Goal: Task Accomplishment & Management: Use online tool/utility

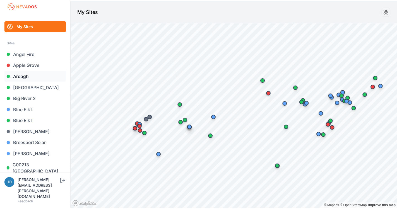
scroll to position [4, 0]
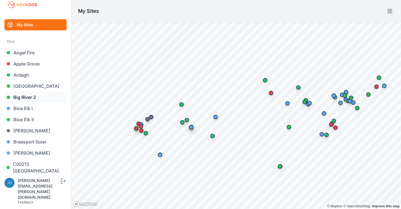
click at [27, 95] on link "Big River 2" at bounding box center [35, 97] width 62 height 11
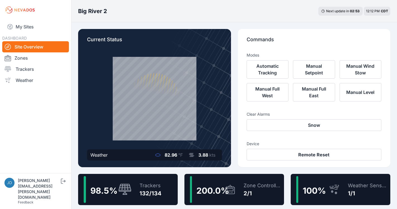
scroll to position [45, 0]
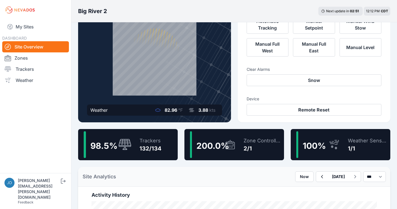
click at [164, 145] on div "98.5 % Trackers 132/134" at bounding box center [127, 144] width 99 height 31
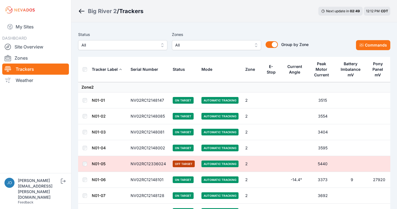
click at [107, 48] on button "All" at bounding box center [122, 45] width 89 height 10
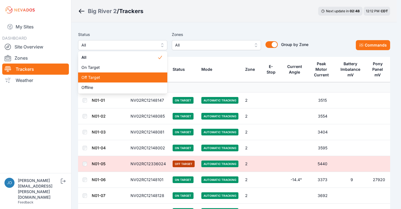
click at [105, 74] on div "Off Target" at bounding box center [122, 77] width 89 height 10
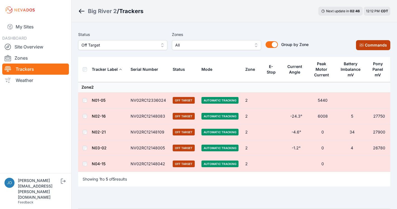
click at [359, 43] on icon at bounding box center [361, 45] width 4 height 4
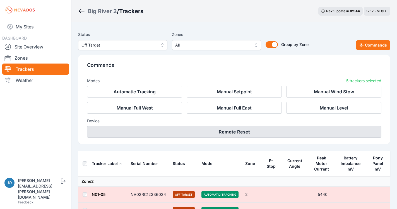
click at [263, 130] on button "Remote Reset" at bounding box center [234, 132] width 294 height 12
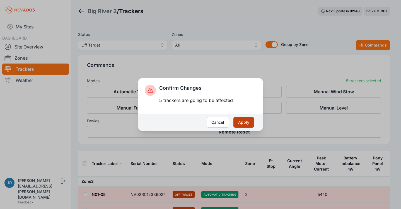
click at [250, 125] on button "Apply" at bounding box center [243, 122] width 21 height 11
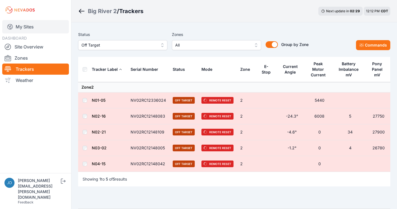
click at [37, 30] on link "My Sites" at bounding box center [35, 26] width 67 height 13
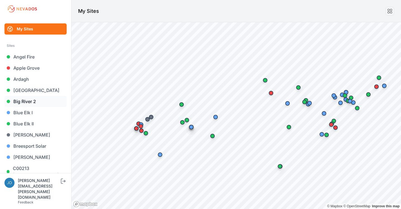
click at [32, 106] on link "Big River 2" at bounding box center [35, 101] width 62 height 11
click at [33, 105] on link "Big River 2" at bounding box center [35, 101] width 62 height 11
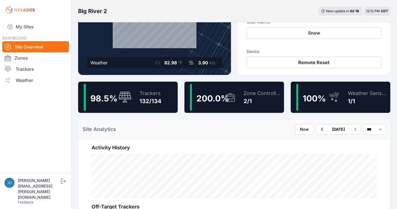
scroll to position [154, 0]
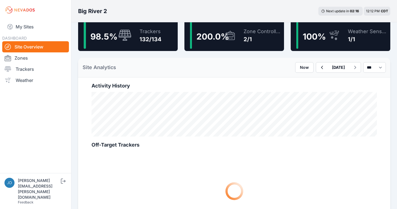
click at [151, 45] on div "Trackers 132/134" at bounding box center [148, 35] width 28 height 27
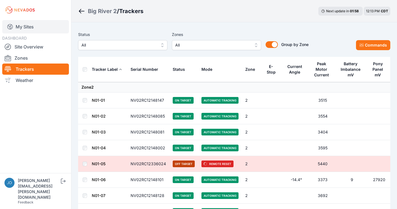
click at [21, 26] on link "My Sites" at bounding box center [35, 26] width 67 height 13
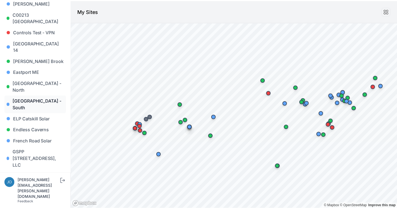
scroll to position [172, 0]
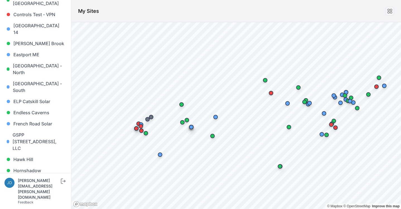
click at [17, 176] on link "Iris" at bounding box center [35, 181] width 62 height 11
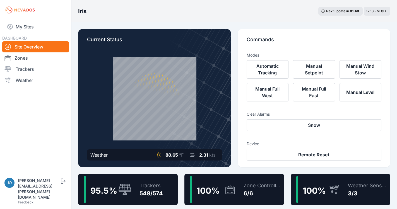
click at [162, 177] on div "Trackers 548/574" at bounding box center [148, 189] width 29 height 27
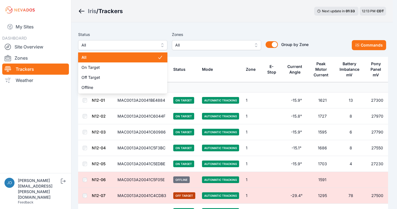
click at [108, 44] on span "All" at bounding box center [118, 45] width 75 height 7
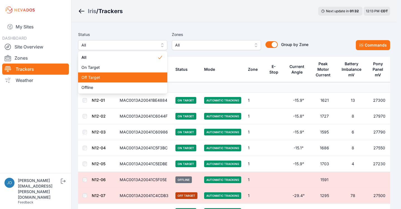
click at [109, 74] on div "Off Target" at bounding box center [122, 77] width 89 height 10
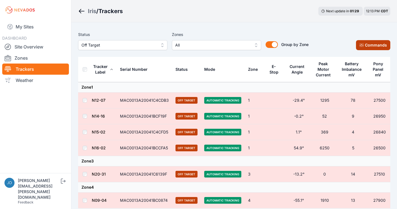
click at [368, 45] on button "Commands" at bounding box center [373, 45] width 34 height 10
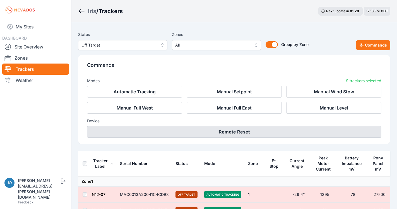
click at [264, 133] on button "Remote Reset" at bounding box center [234, 132] width 294 height 12
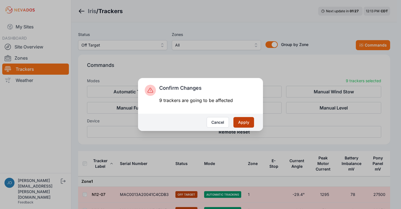
click at [249, 124] on button "Apply" at bounding box center [243, 122] width 21 height 11
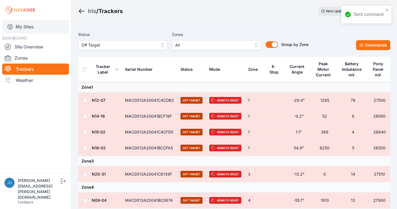
click at [30, 28] on link "My Sites" at bounding box center [35, 26] width 67 height 13
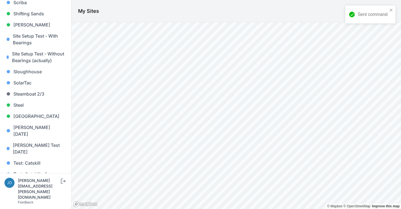
scroll to position [573, 0]
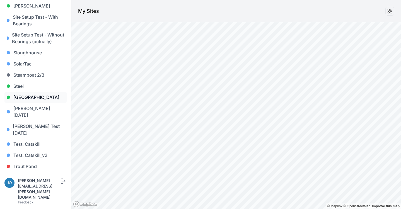
click at [26, 92] on link "[GEOGRAPHIC_DATA]" at bounding box center [35, 97] width 62 height 11
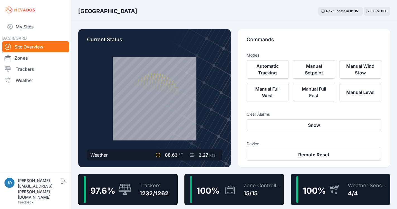
click at [111, 178] on div "97.6 %" at bounding box center [108, 189] width 48 height 27
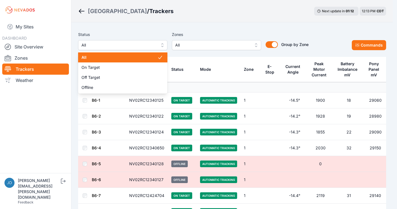
click at [137, 48] on span "All" at bounding box center [118, 45] width 75 height 7
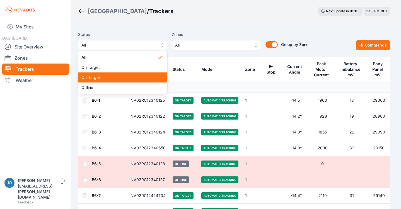
click at [116, 77] on span "Off Target" at bounding box center [119, 78] width 76 height 6
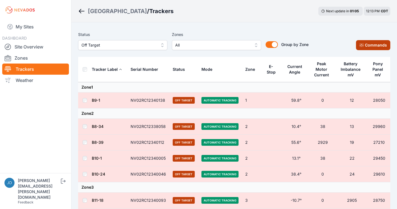
click at [372, 49] on button "Commands" at bounding box center [373, 45] width 34 height 10
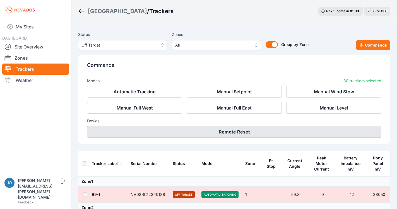
click at [292, 134] on button "Remote Reset" at bounding box center [234, 132] width 294 height 12
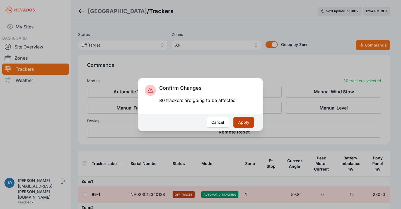
click at [251, 124] on button "Apply" at bounding box center [243, 122] width 21 height 11
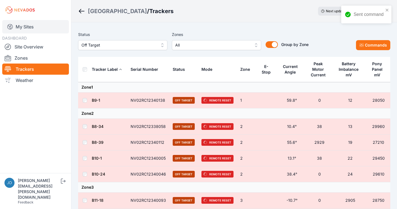
click at [17, 30] on link "My Sites" at bounding box center [35, 26] width 67 height 13
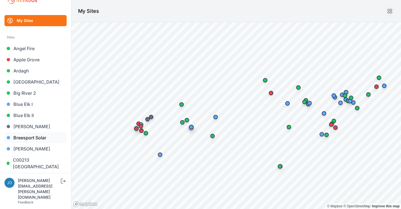
scroll to position [9, 0]
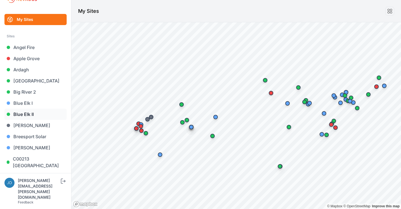
click at [30, 117] on link "Blue Elk II" at bounding box center [35, 114] width 62 height 11
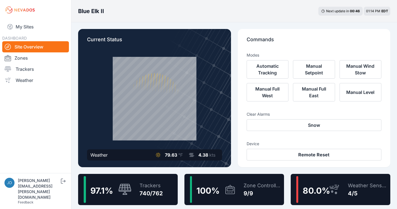
click at [167, 183] on div "97.1 % Trackers 740/762" at bounding box center [127, 189] width 99 height 31
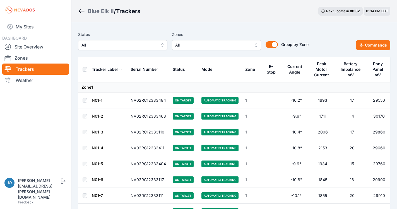
click at [147, 51] on div "Status All Zones All Group by Zone Group by Zone Commands" at bounding box center [234, 43] width 312 height 28
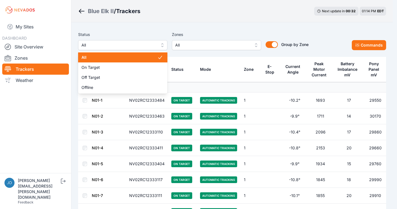
click at [147, 49] on button "All" at bounding box center [122, 45] width 89 height 10
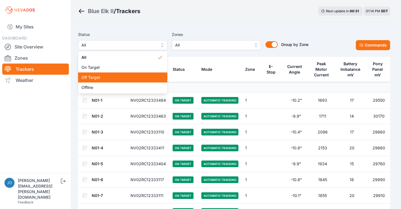
click at [131, 75] on span "Off Target" at bounding box center [119, 78] width 76 height 6
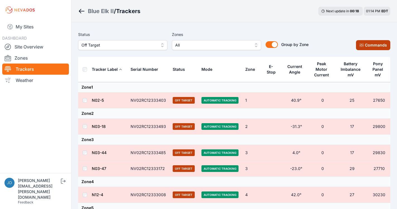
click at [365, 44] on button "Commands" at bounding box center [373, 45] width 34 height 10
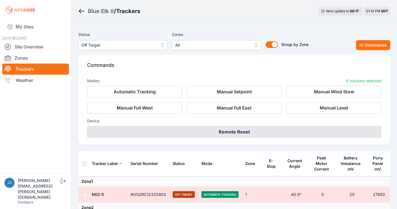
click at [236, 133] on button "Remote Reset" at bounding box center [234, 132] width 294 height 12
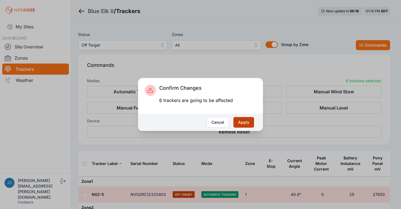
click at [239, 124] on button "Apply" at bounding box center [243, 122] width 21 height 11
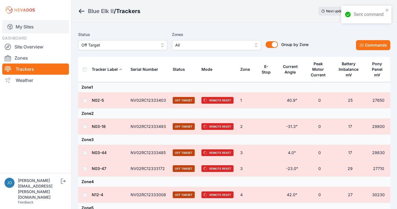
click at [29, 26] on link "My Sites" at bounding box center [35, 26] width 67 height 13
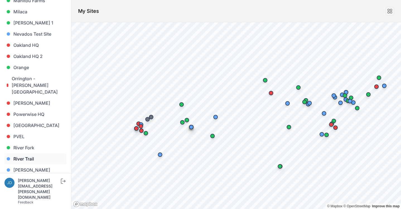
scroll to position [366, 0]
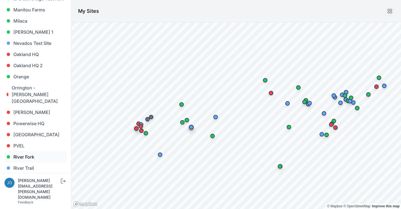
click at [26, 151] on link "River Fork" at bounding box center [35, 156] width 62 height 11
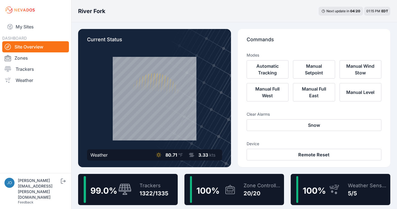
click at [128, 181] on div "99.0 %" at bounding box center [108, 189] width 48 height 27
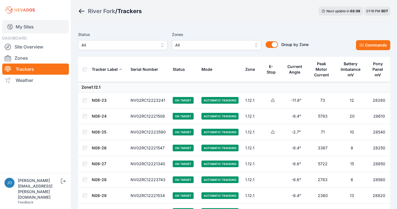
click at [40, 27] on link "My Sites" at bounding box center [35, 26] width 67 height 13
